Goal: Communication & Community: Answer question/provide support

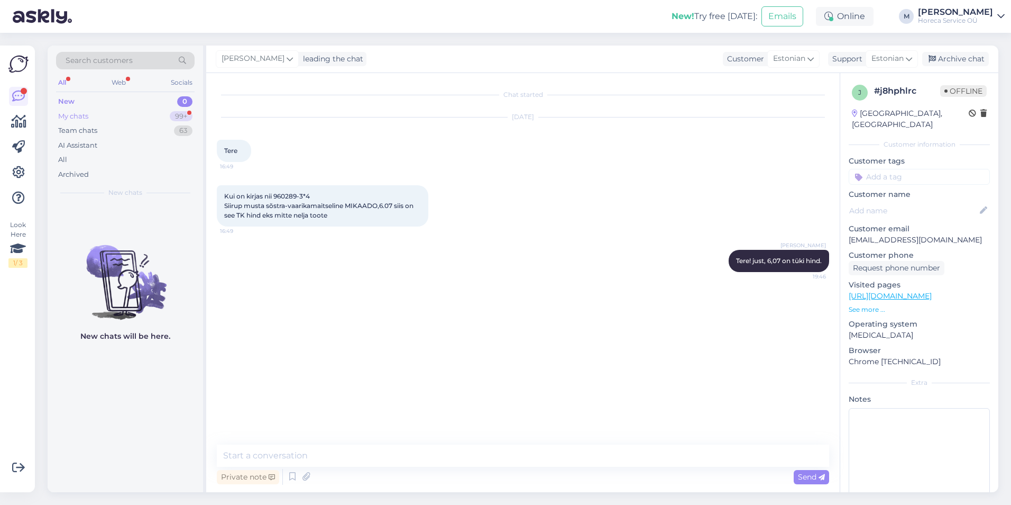
click at [139, 120] on div "My chats 99+" at bounding box center [125, 116] width 139 height 15
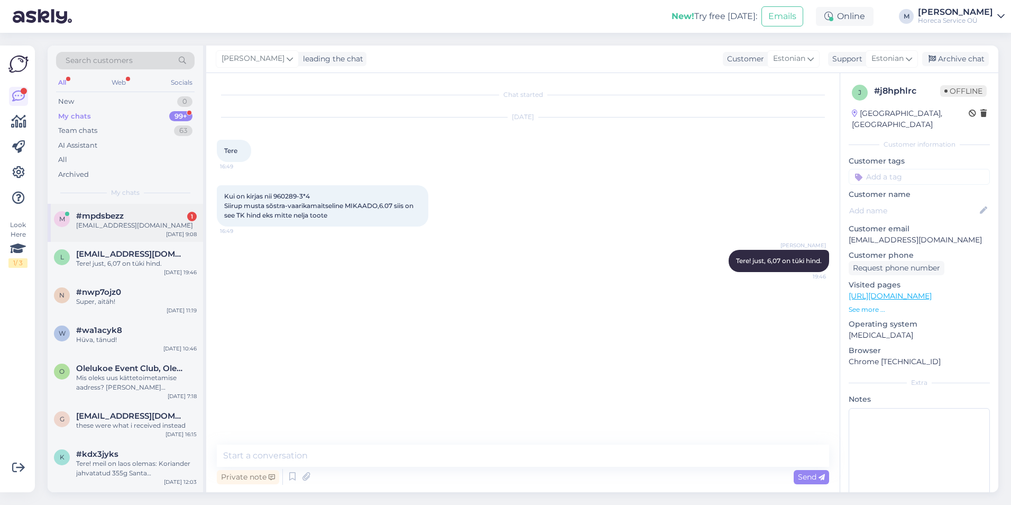
click at [129, 213] on div "#mpdsbezz 1" at bounding box center [136, 216] width 121 height 10
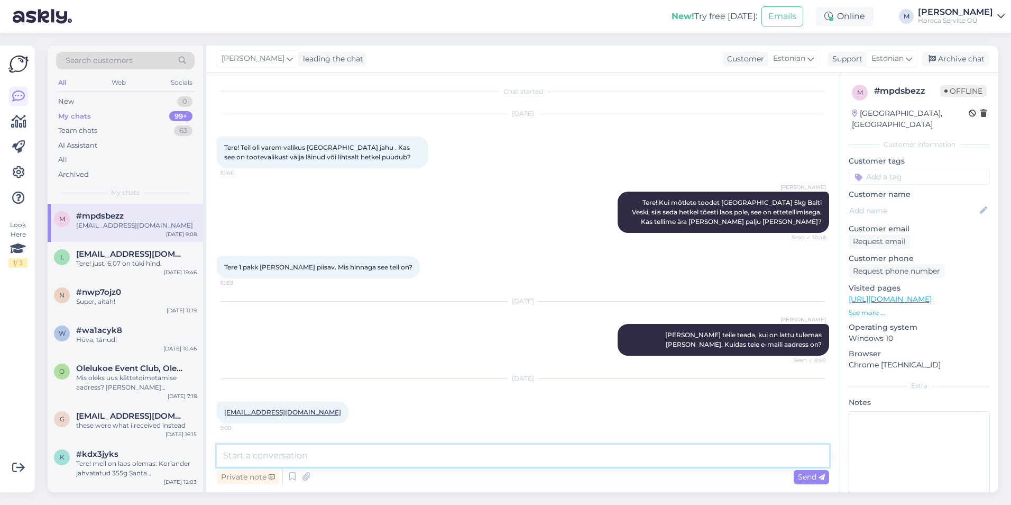
click at [283, 457] on textarea at bounding box center [523, 455] width 612 height 22
type textarea "Tänud."
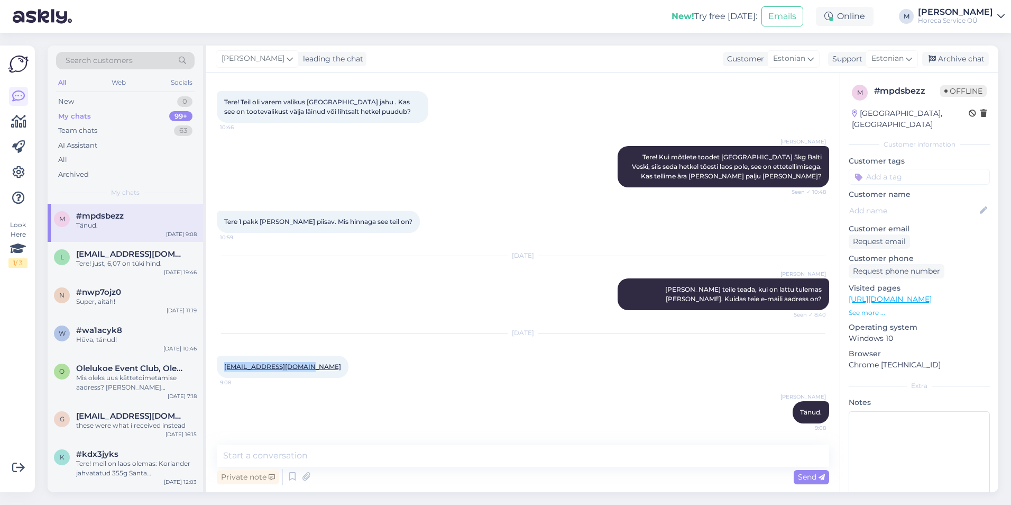
drag, startPoint x: 296, startPoint y: 368, endPoint x: 222, endPoint y: 368, distance: 74.0
click at [222, 368] on div "[EMAIL_ADDRESS][DOMAIN_NAME] 9:08" at bounding box center [283, 366] width 132 height 22
copy link "[EMAIL_ADDRESS][DOMAIN_NAME]"
click at [514, 357] on div "[DATE] [EMAIL_ADDRESS][DOMAIN_NAME] 9:08" at bounding box center [523, 356] width 612 height 68
click at [134, 134] on div "Team chats 63" at bounding box center [125, 130] width 139 height 15
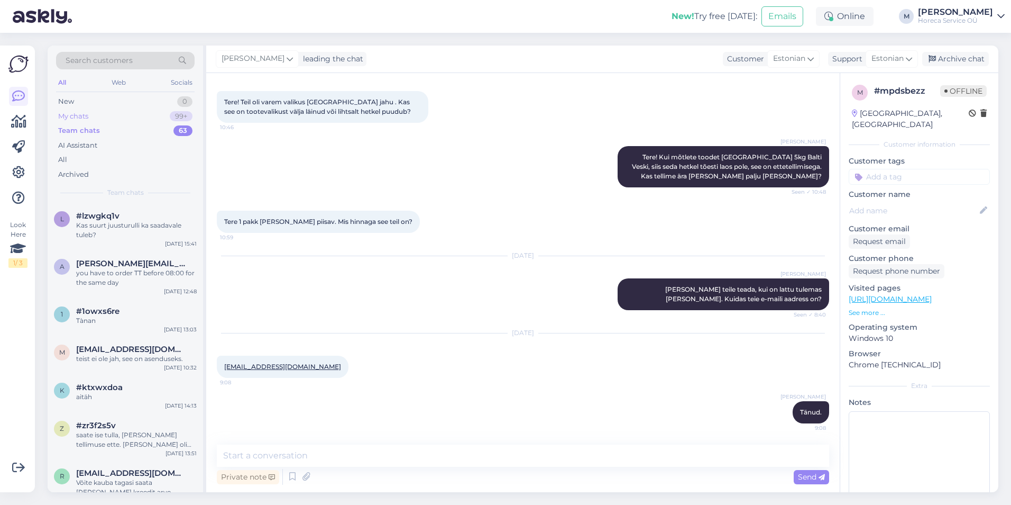
click at [157, 114] on div "My chats 99+" at bounding box center [125, 116] width 139 height 15
